Goal: Transaction & Acquisition: Purchase product/service

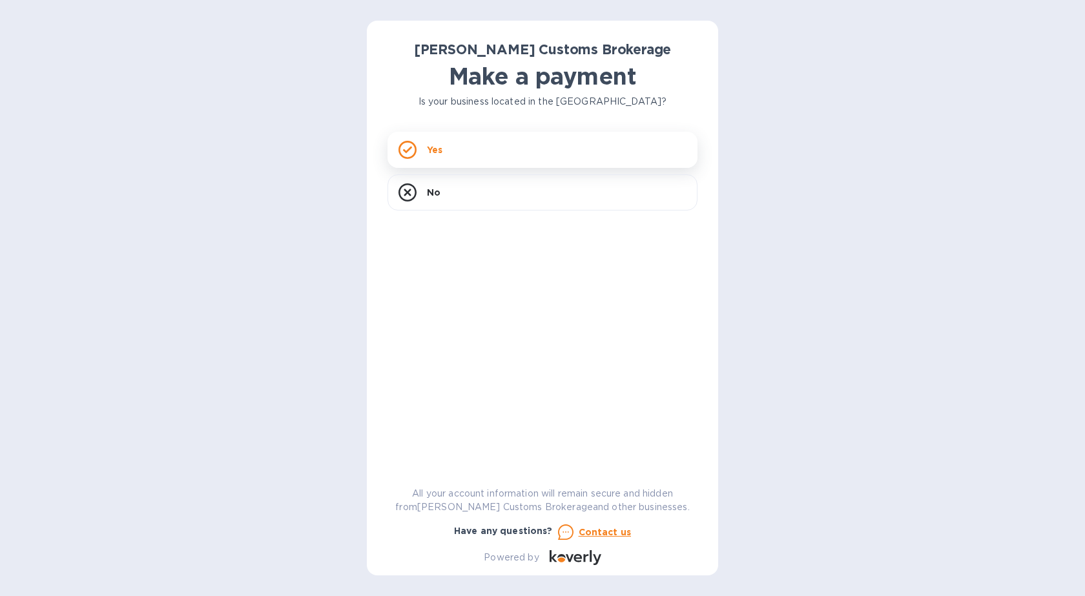
click at [452, 154] on div "Yes" at bounding box center [543, 150] width 310 height 36
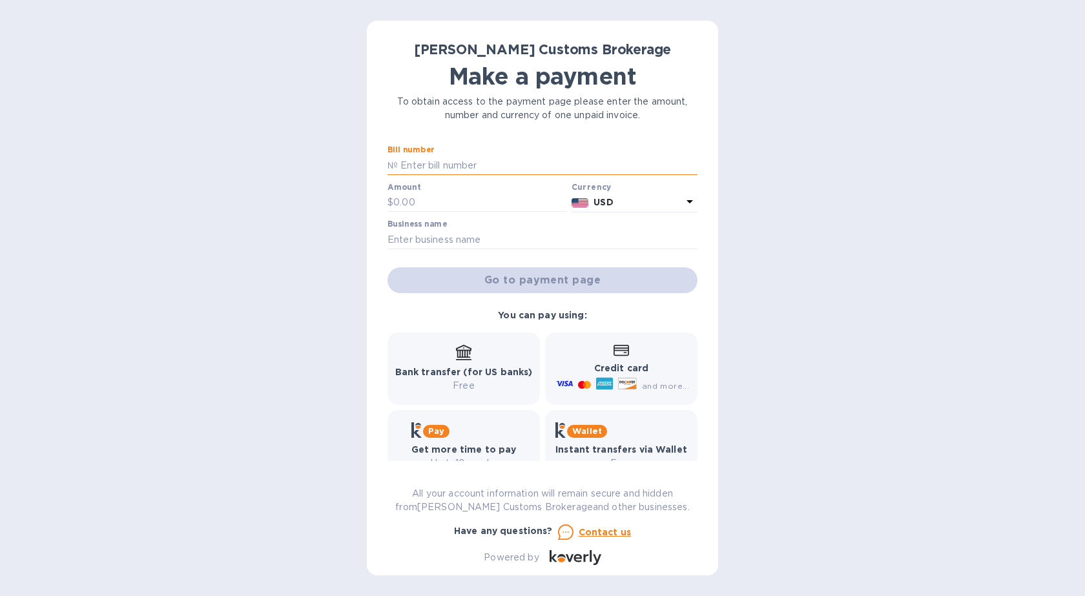
click at [476, 170] on input "text" at bounding box center [548, 165] width 300 height 19
type input "0000981"
click at [493, 202] on input "text" at bounding box center [479, 202] width 173 height 19
click at [499, 174] on input "0000981" at bounding box center [548, 165] width 300 height 19
drag, startPoint x: 499, startPoint y: 277, endPoint x: 498, endPoint y: 284, distance: 7.9
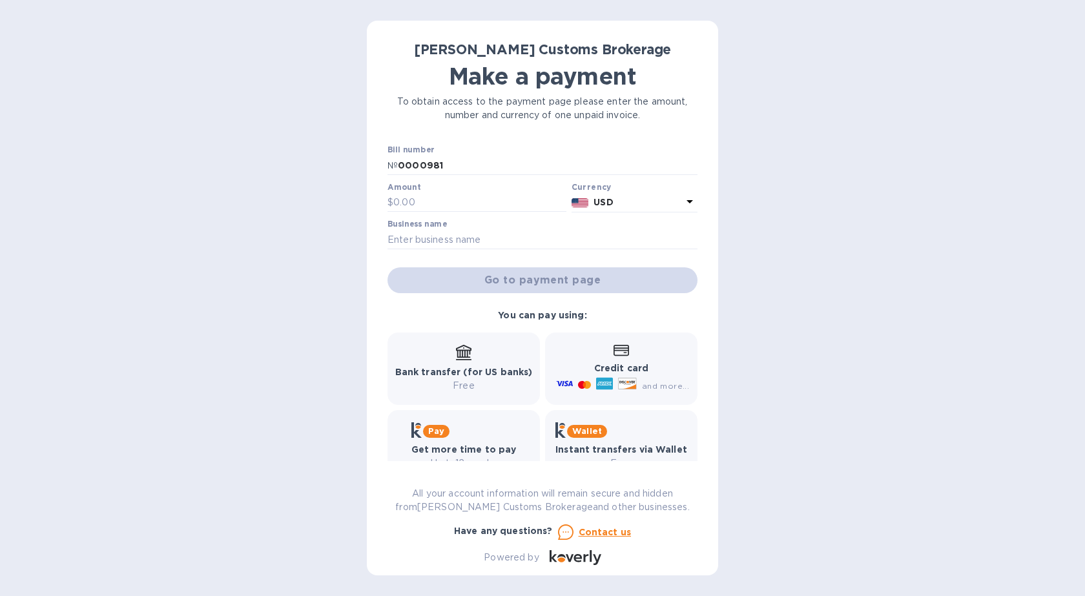
click at [499, 279] on div "Go to payment page" at bounding box center [542, 280] width 315 height 31
click at [477, 233] on input "text" at bounding box center [543, 239] width 310 height 19
type input "PETRO-CHEM EQUIPMENT"
click at [525, 286] on div "Go to payment page" at bounding box center [542, 280] width 315 height 31
